Goal: Task Accomplishment & Management: Manage account settings

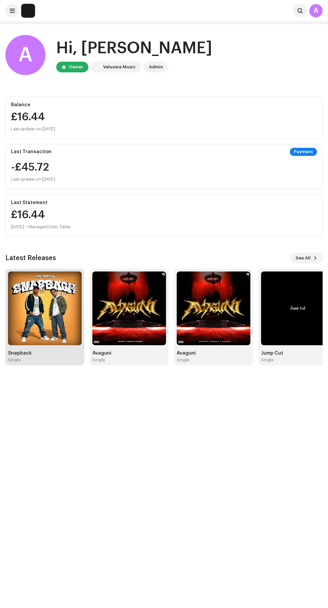
click at [43, 335] on img at bounding box center [45, 308] width 74 height 74
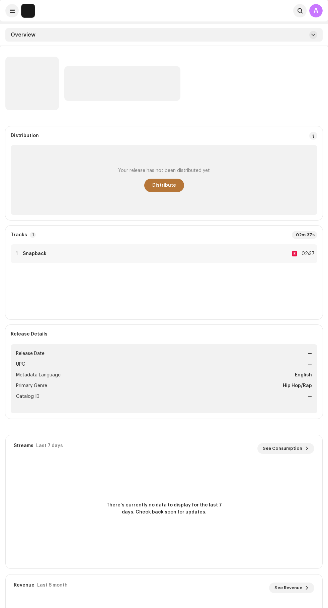
click at [169, 186] on span "Distribute" at bounding box center [164, 185] width 24 height 13
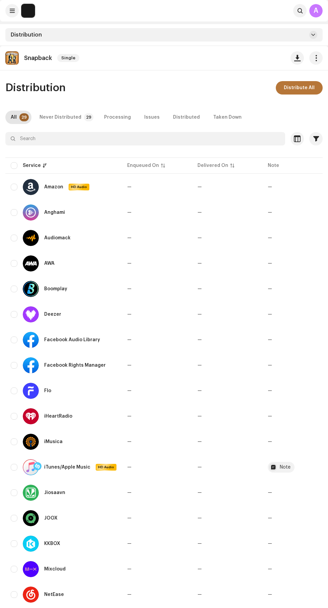
click at [301, 87] on span "Distribute All" at bounding box center [299, 87] width 31 height 13
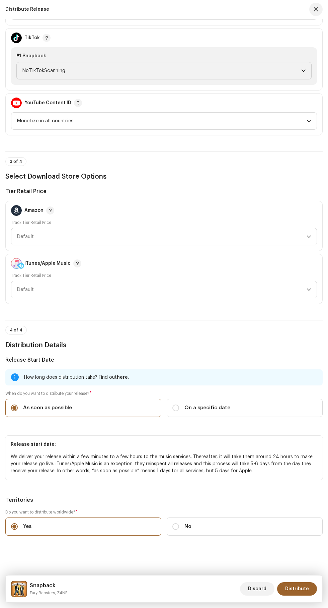
scroll to position [891, 0]
click at [299, 588] on span "Distribute" at bounding box center [297, 588] width 24 height 13
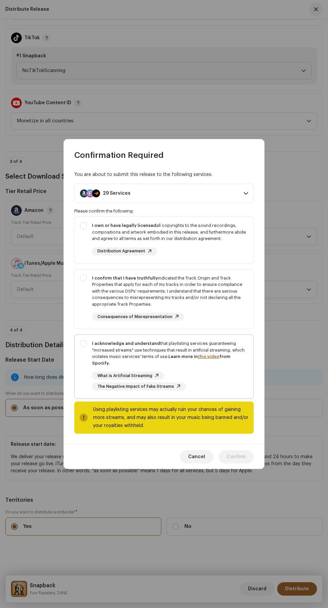
click at [78, 348] on div "I acknowledge and understand that playlisting services guaranteeing "increased …" at bounding box center [164, 365] width 179 height 61
checkbox input "true"
click at [94, 296] on div "I confirm that I have truthfully indicated the Track Origin and Track Propertie…" at bounding box center [170, 291] width 156 height 33
checkbox input "true"
click at [92, 227] on strong "I own or have legally licensed" at bounding box center [124, 225] width 64 height 4
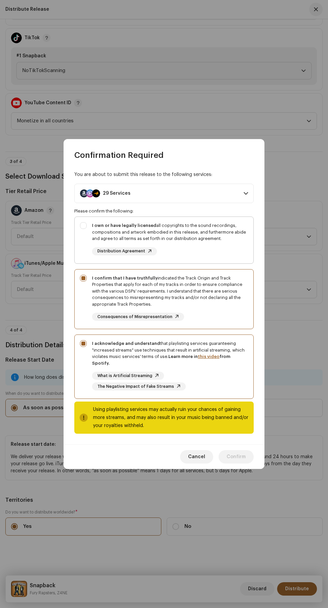
checkbox input "true"
click at [237, 453] on span "Confirm" at bounding box center [236, 456] width 19 height 13
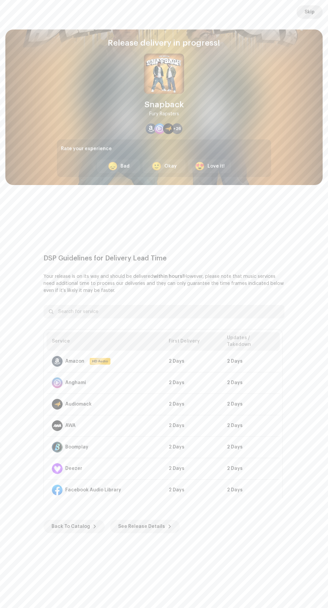
click at [316, 9] on button "Skip" at bounding box center [310, 11] width 26 height 13
